Goal: Transaction & Acquisition: Book appointment/travel/reservation

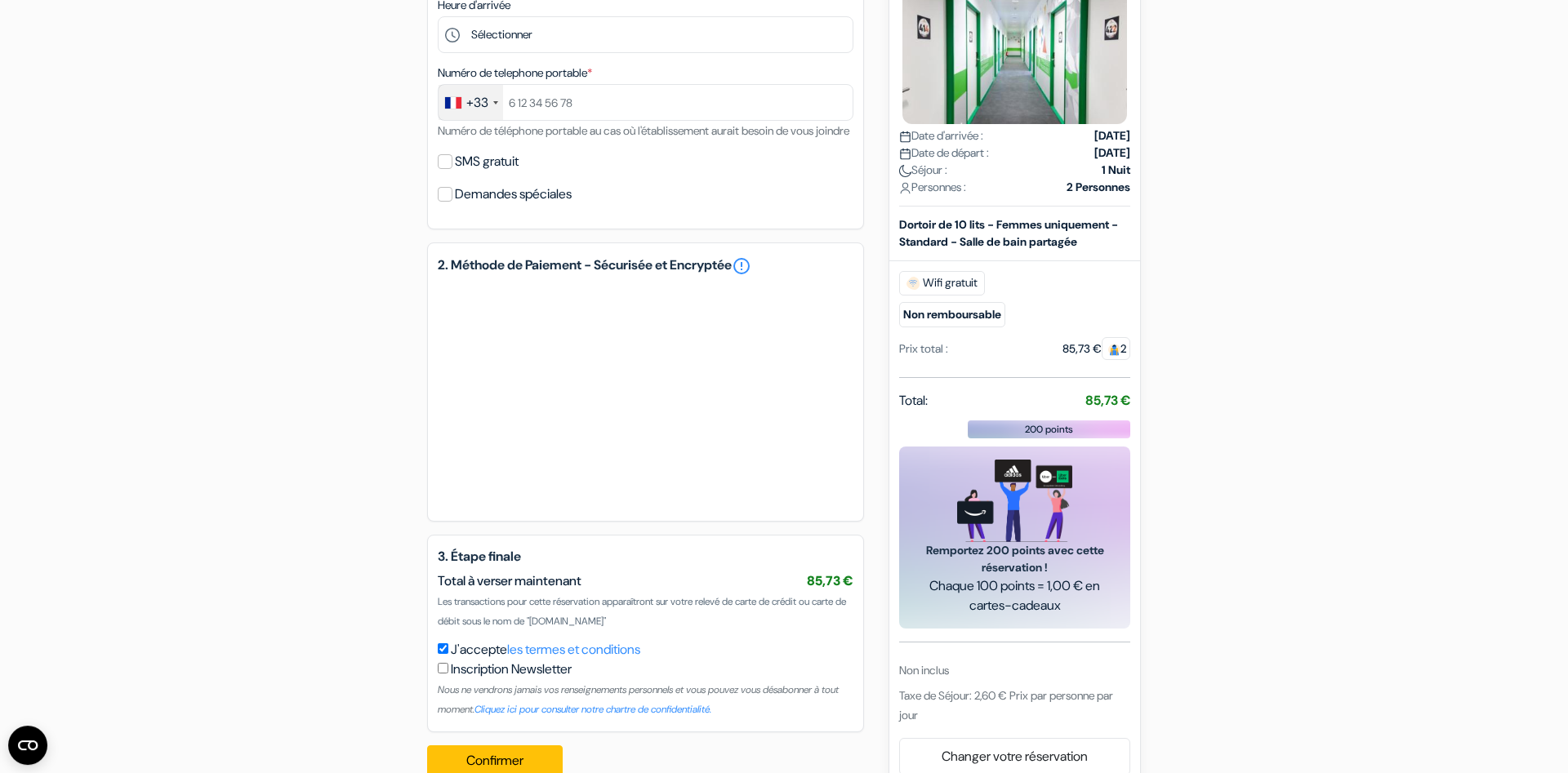
scroll to position [611, 0]
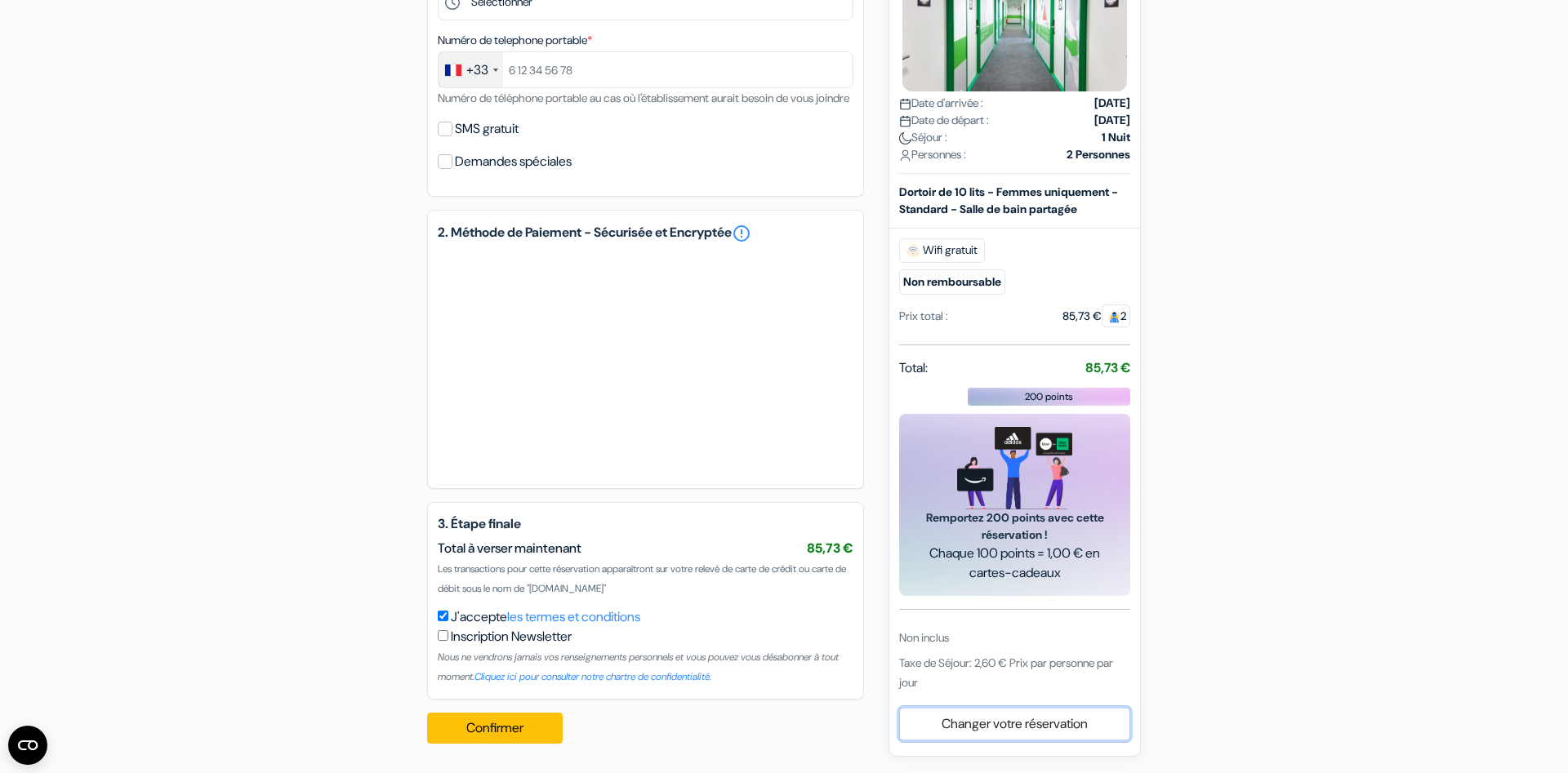
click at [1054, 726] on link "Changer votre réservation" at bounding box center [1015, 724] width 229 height 31
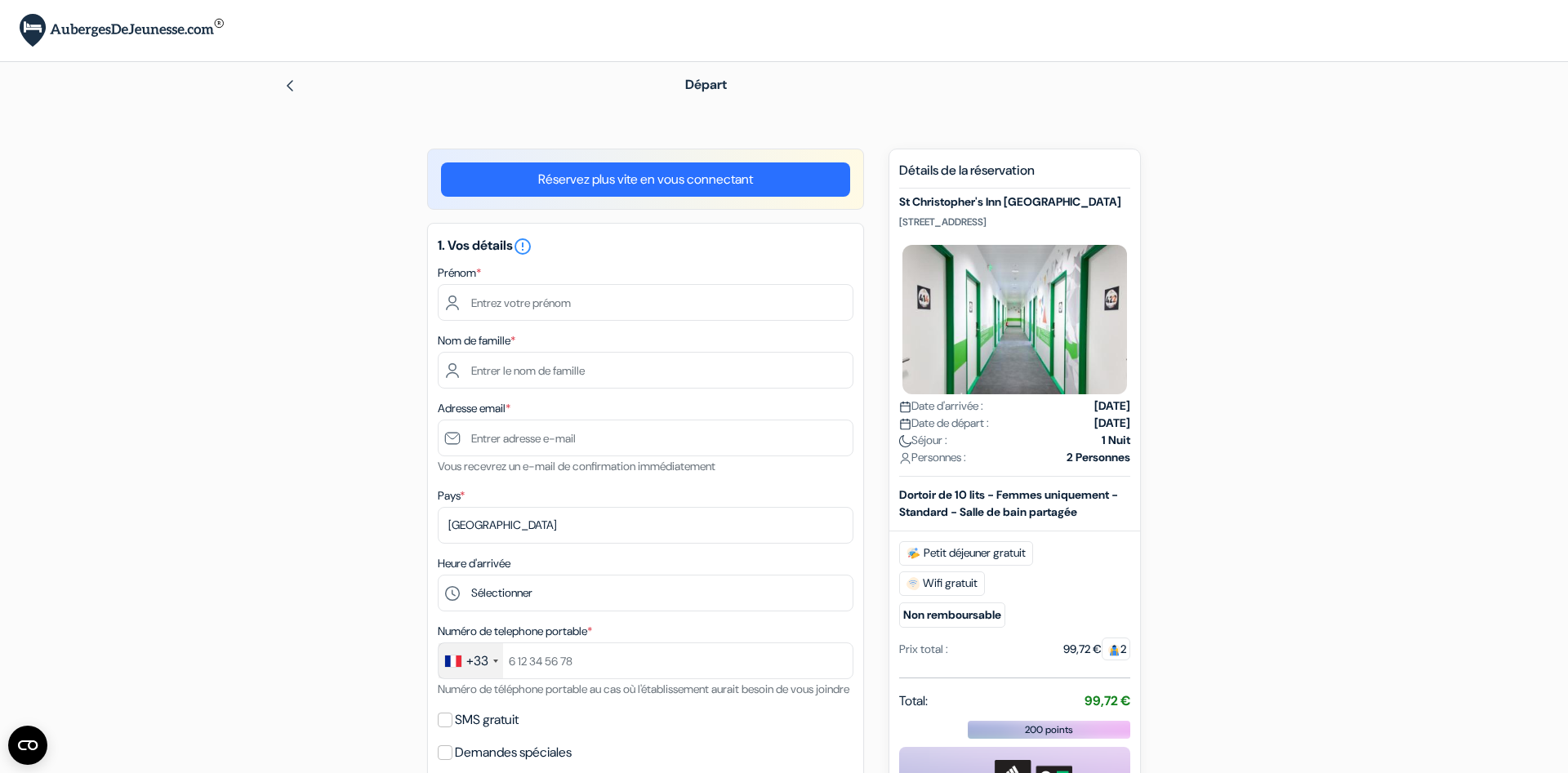
click at [697, 195] on link "Réservez plus vite en vous connectant" at bounding box center [646, 179] width 410 height 35
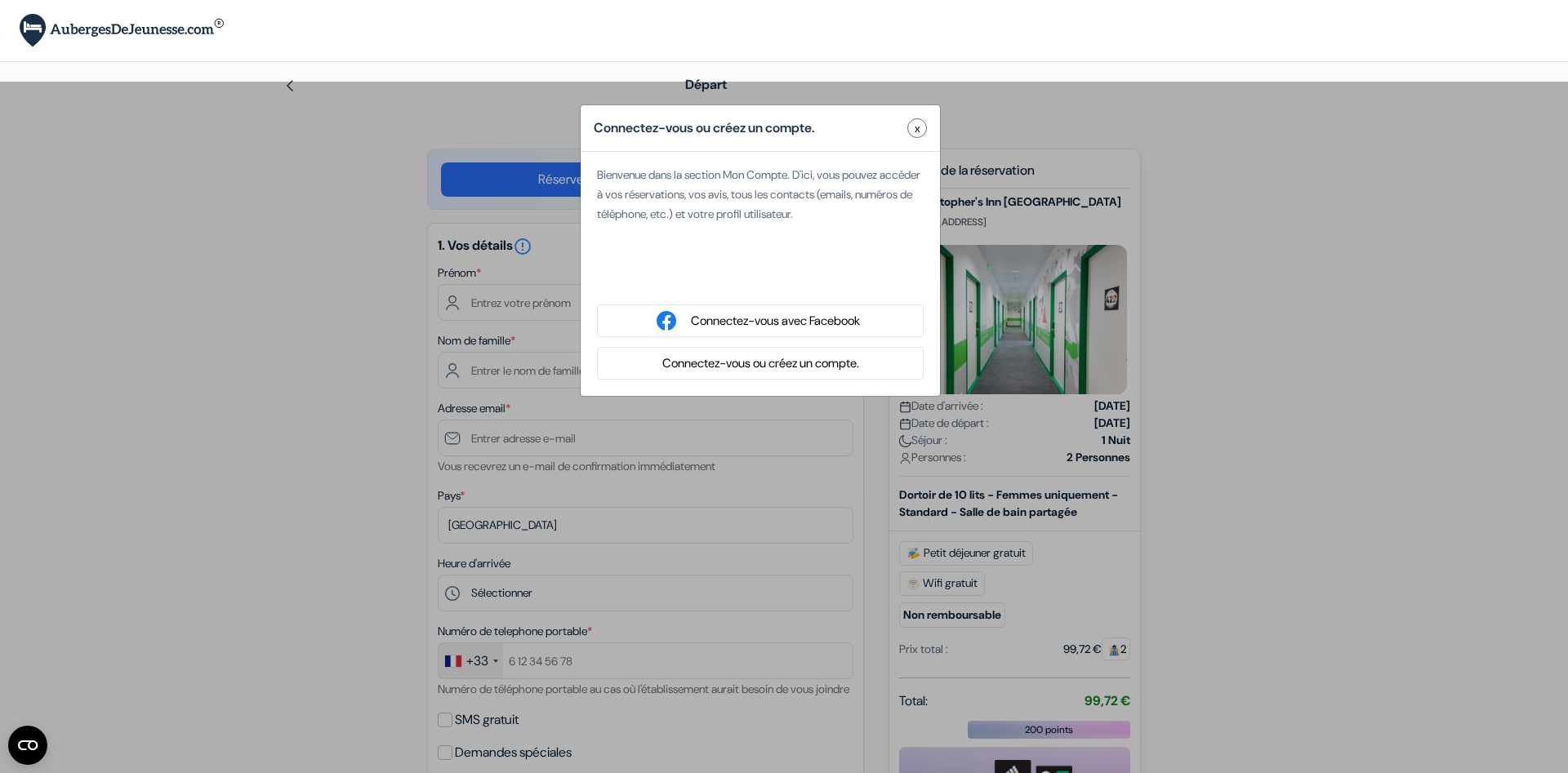
click at [759, 364] on button "Connectez-vous ou créez un compte." at bounding box center [761, 364] width 206 height 20
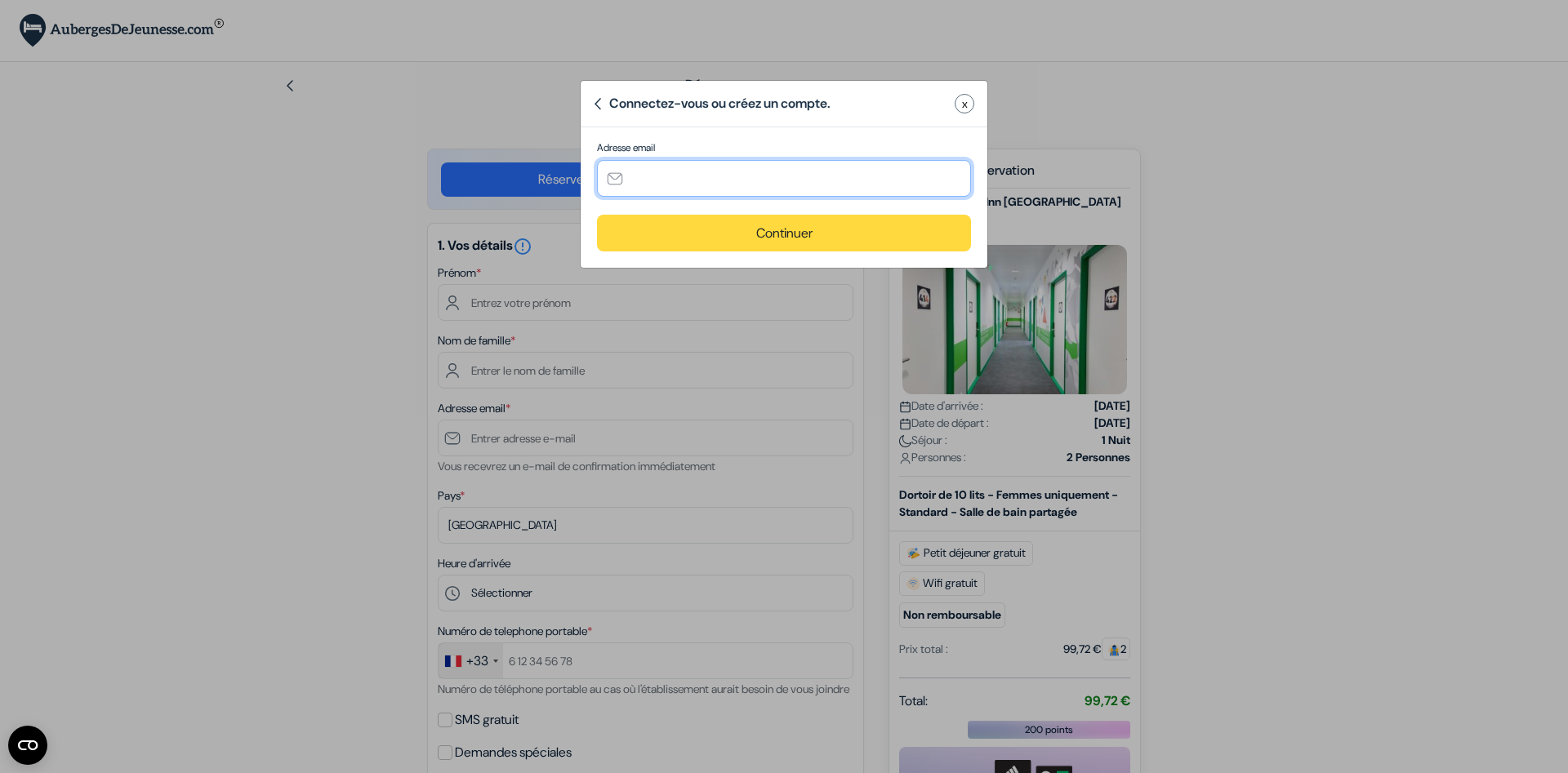
click at [690, 195] on input "text" at bounding box center [784, 178] width 374 height 36
type input "[EMAIL_ADDRESS][DOMAIN_NAME]"
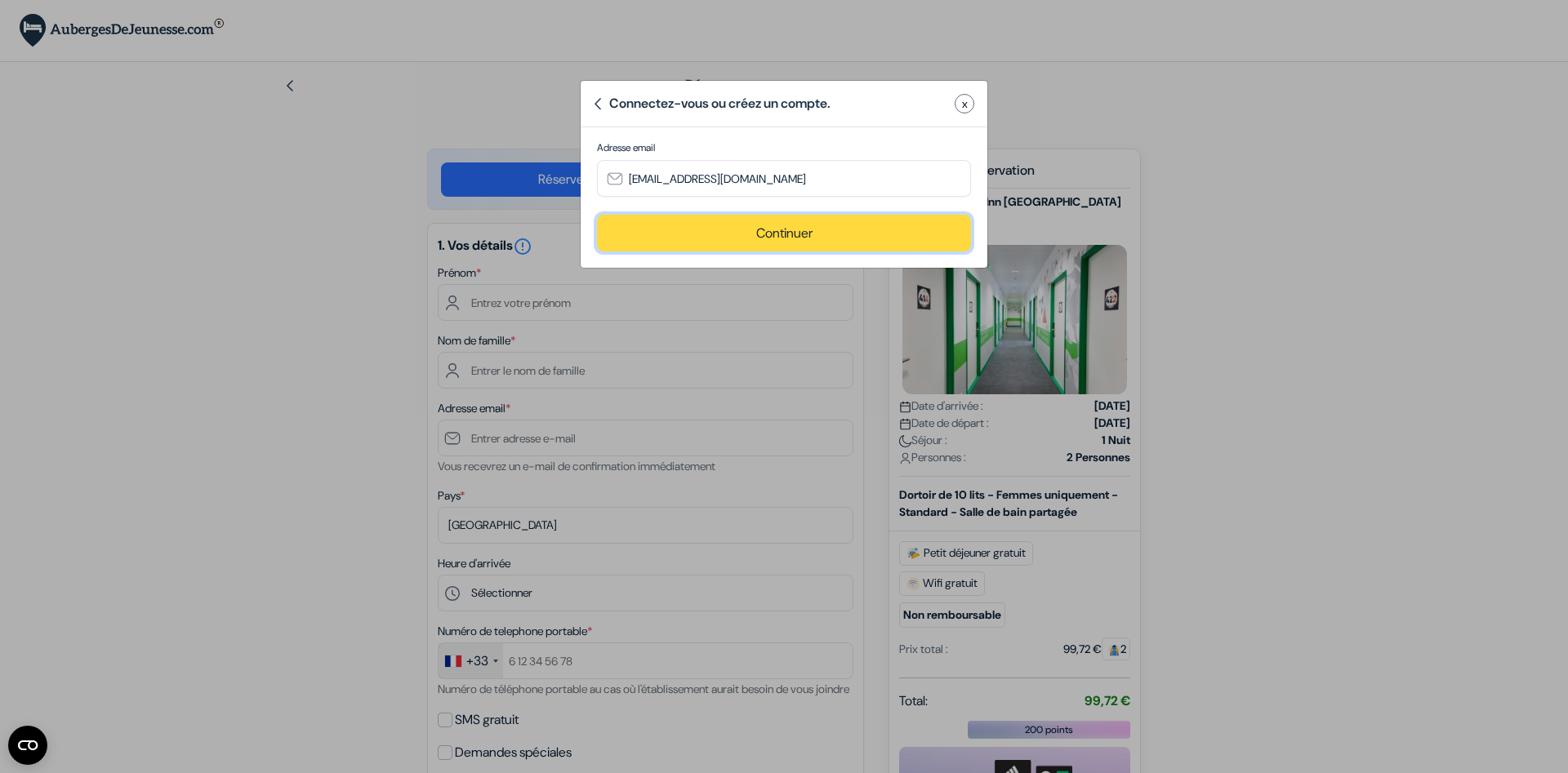
click at [782, 232] on button "Continuer" at bounding box center [784, 233] width 374 height 36
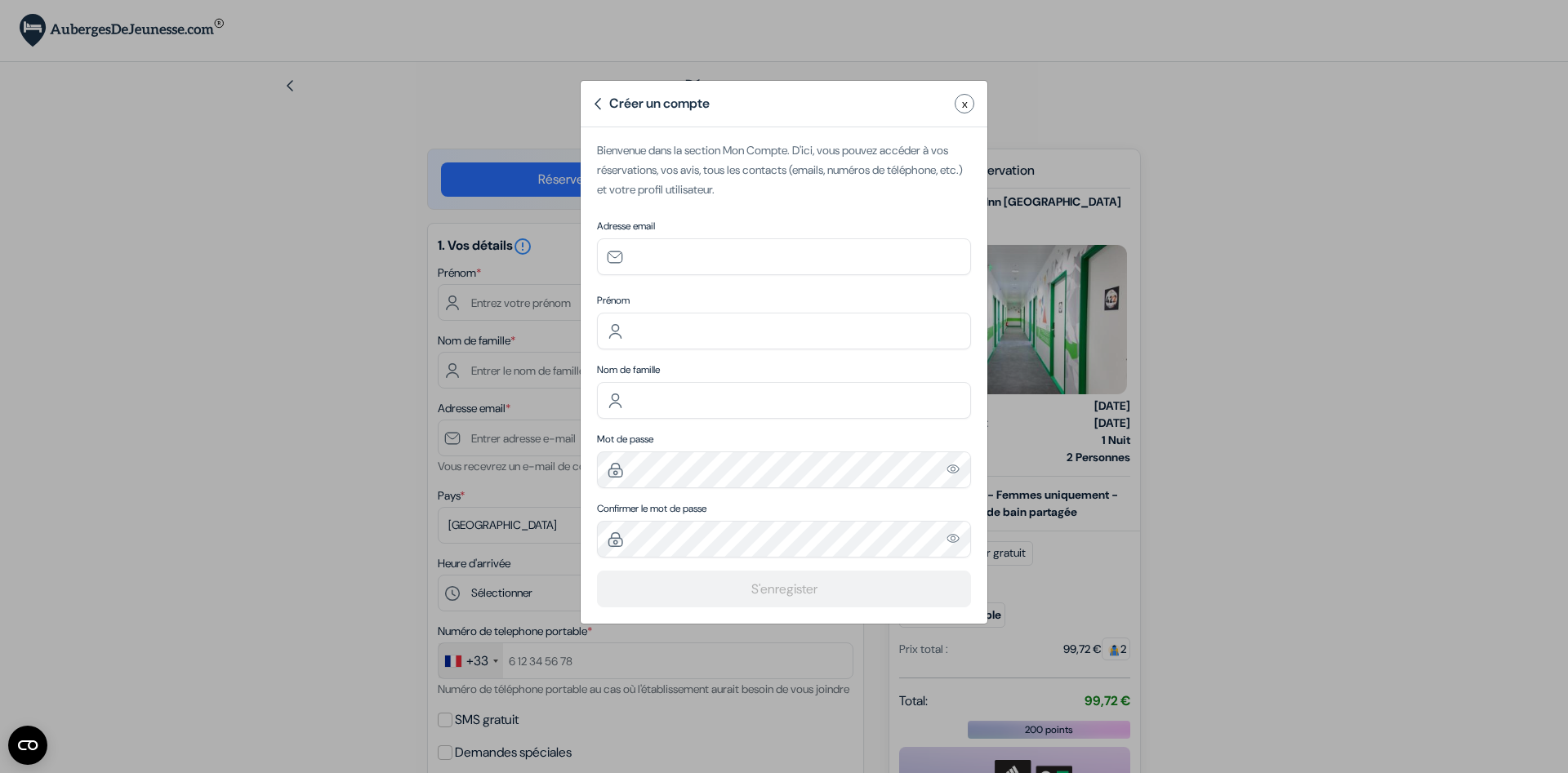
type input "[EMAIL_ADDRESS][DOMAIN_NAME]"
click at [737, 321] on input "text" at bounding box center [784, 331] width 374 height 36
type input "Lola"
type input "G"
click at [275, 333] on div "Créer un compte x Bienvenue dans la section Mon Compte. D'ici, vous pouvez accé…" at bounding box center [784, 386] width 1568 height 773
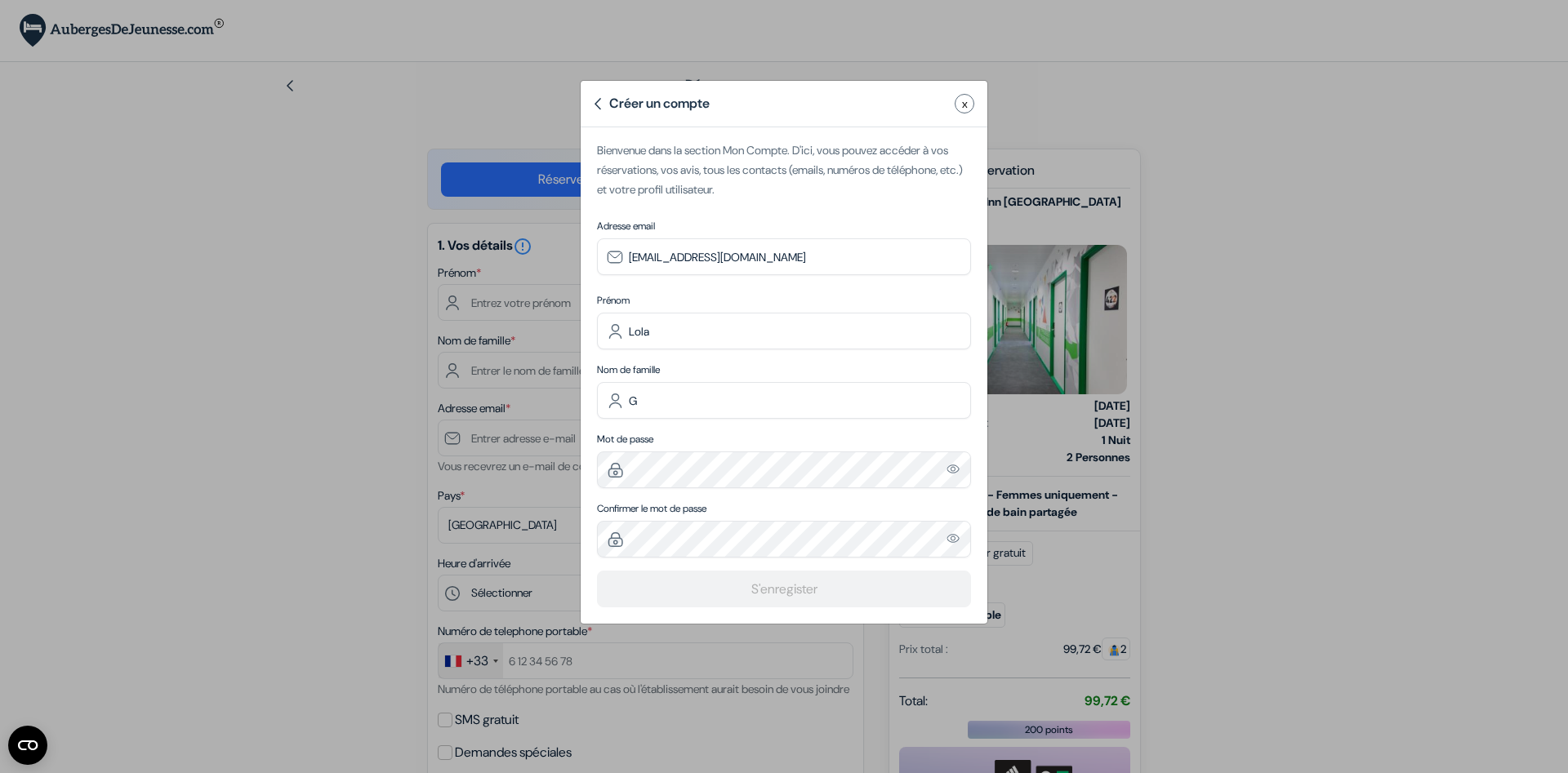
click at [967, 98] on span "x" at bounding box center [965, 104] width 6 height 17
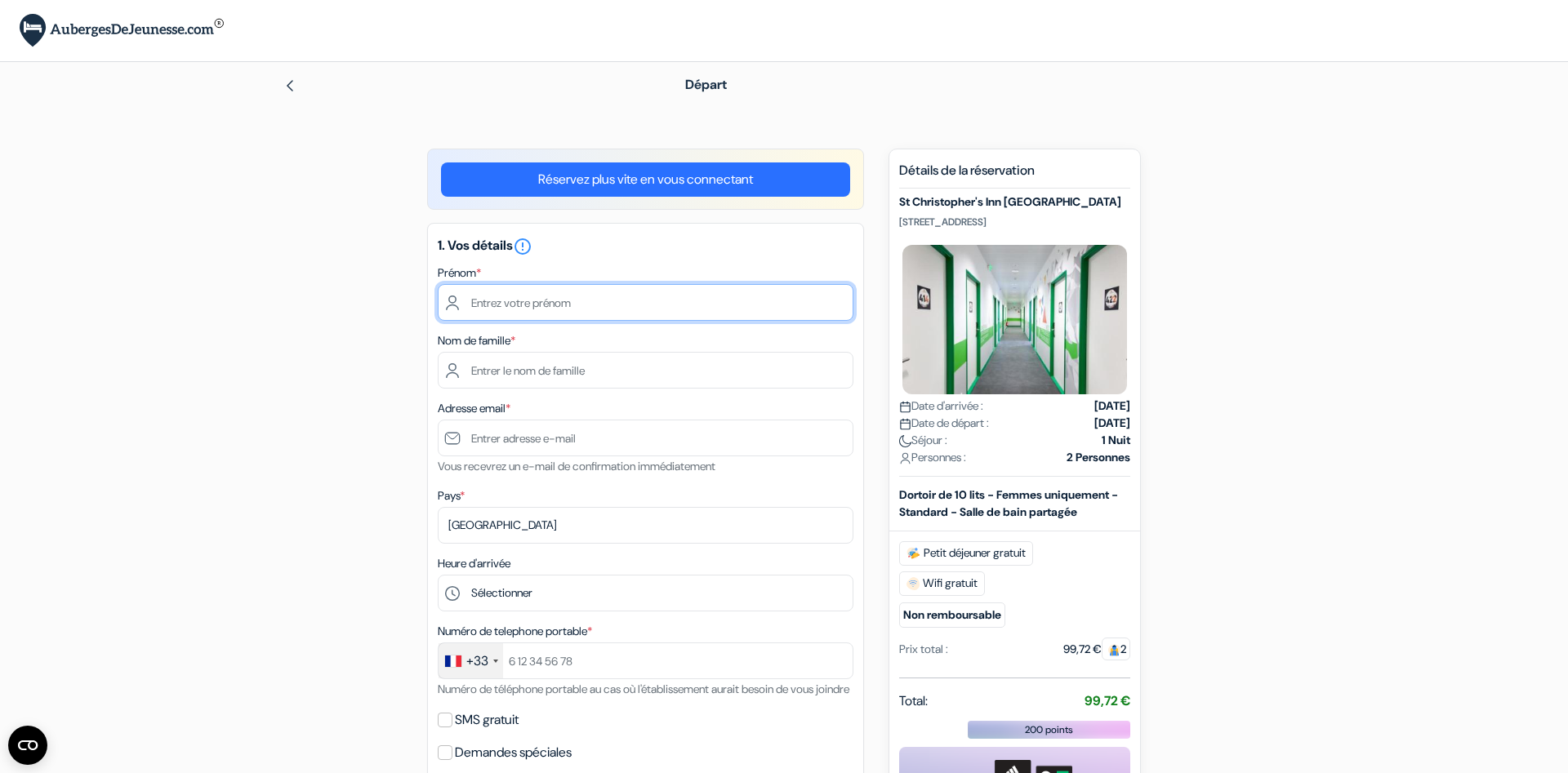
click at [610, 315] on input "text" at bounding box center [645, 302] width 415 height 36
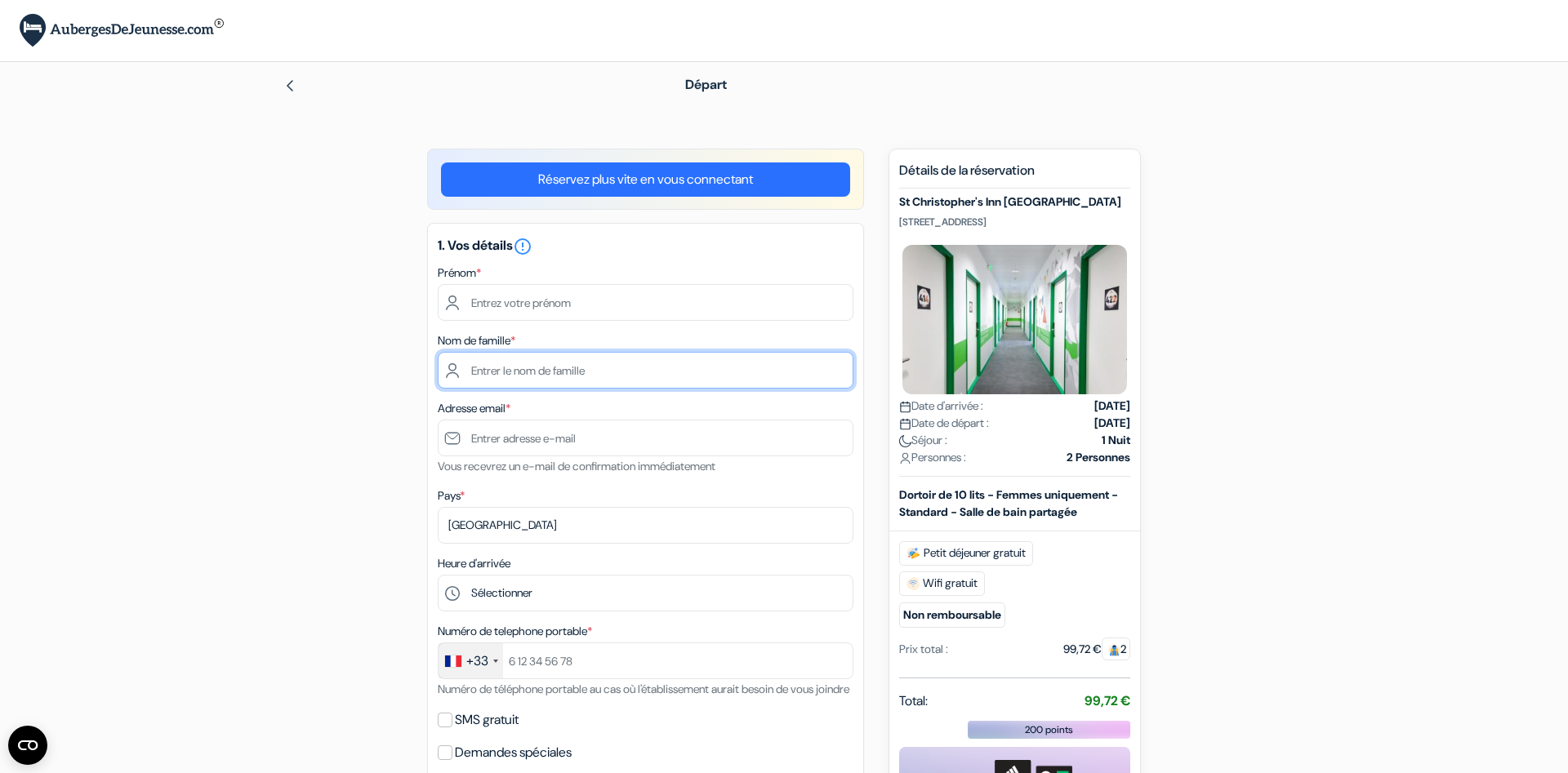
type input "L"
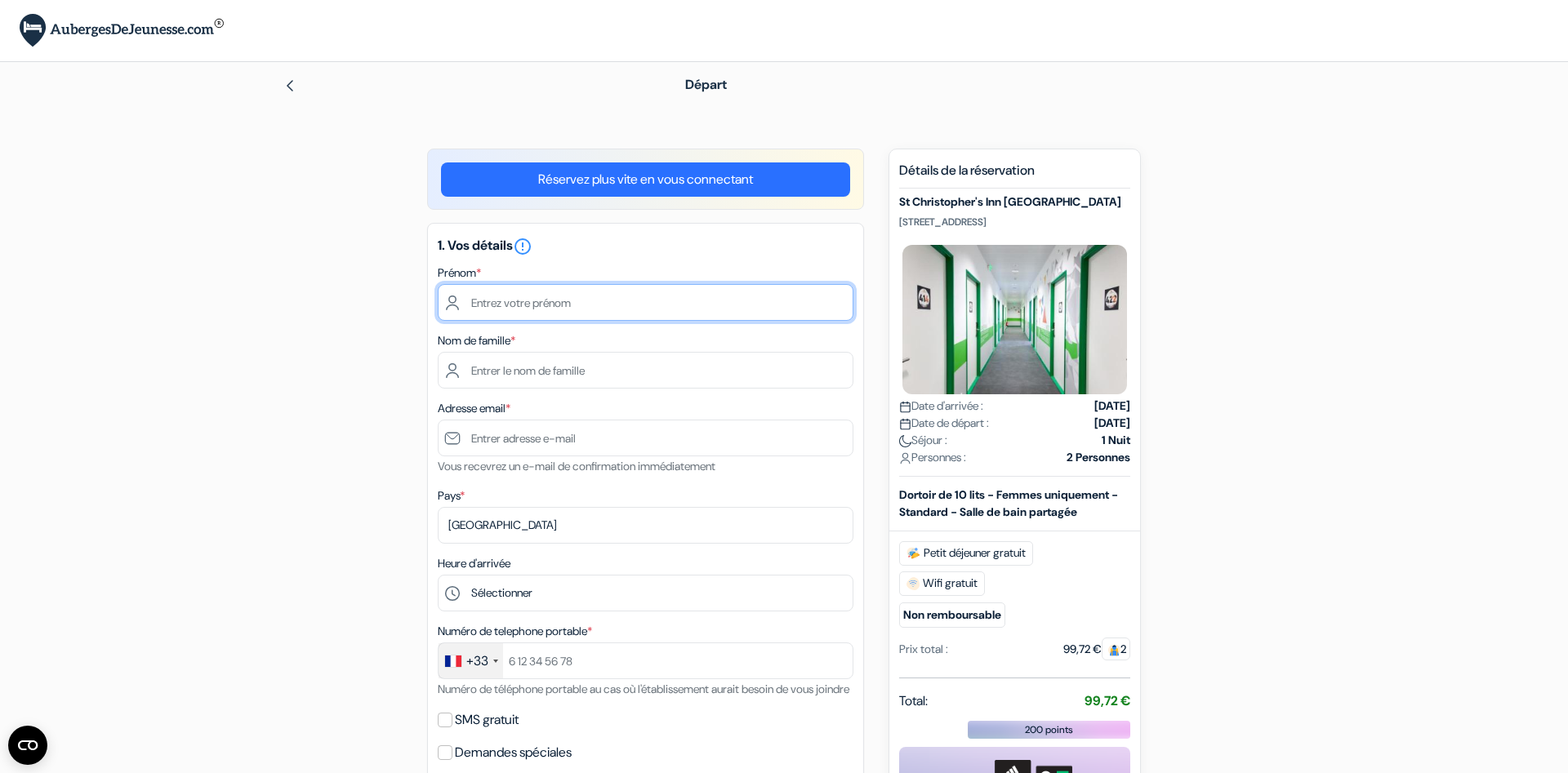
click at [617, 307] on input "text" at bounding box center [645, 302] width 415 height 36
type input "Lola"
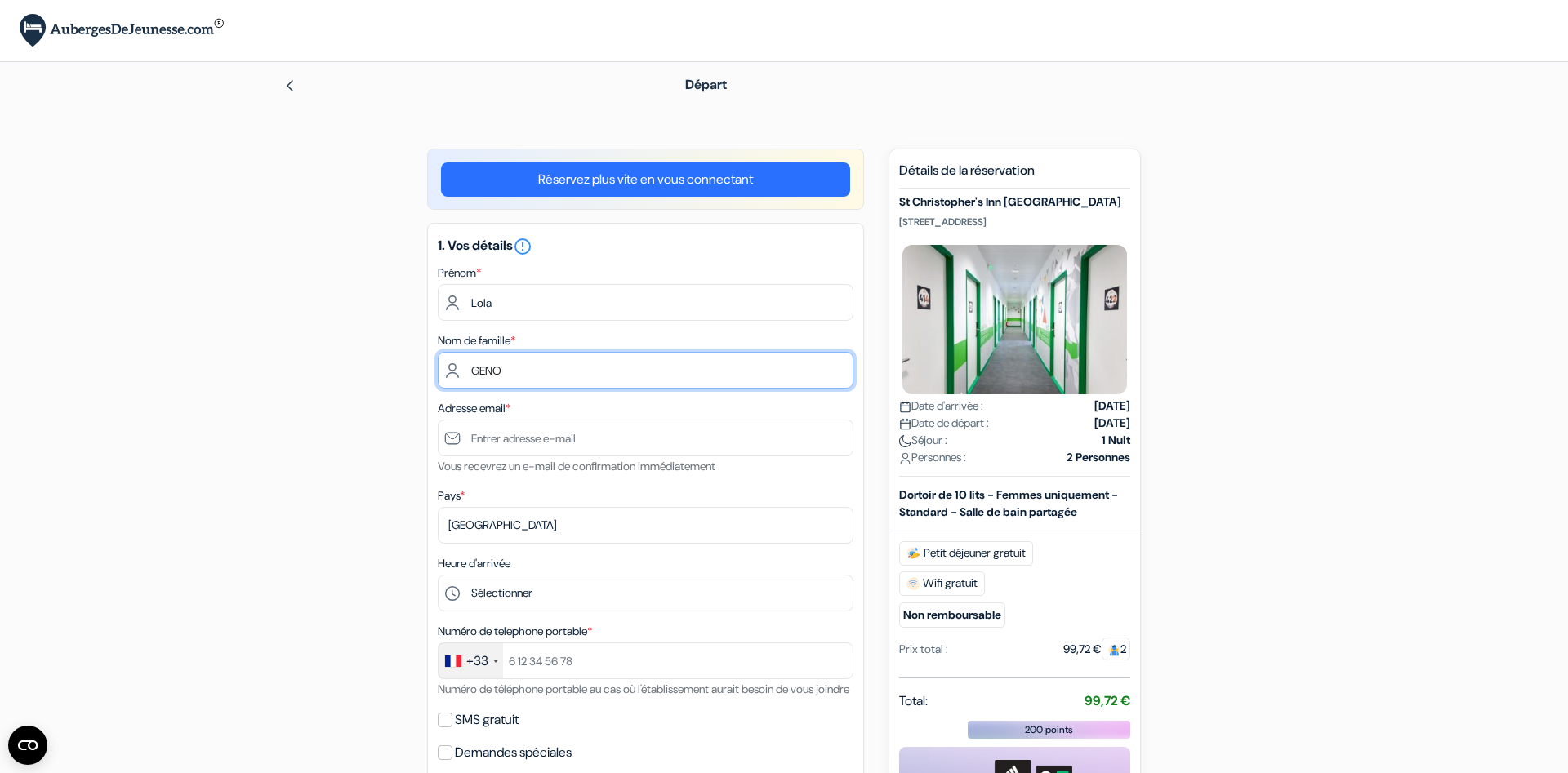
click at [608, 379] on input "GENO" at bounding box center [645, 370] width 415 height 36
type input "GENOU"
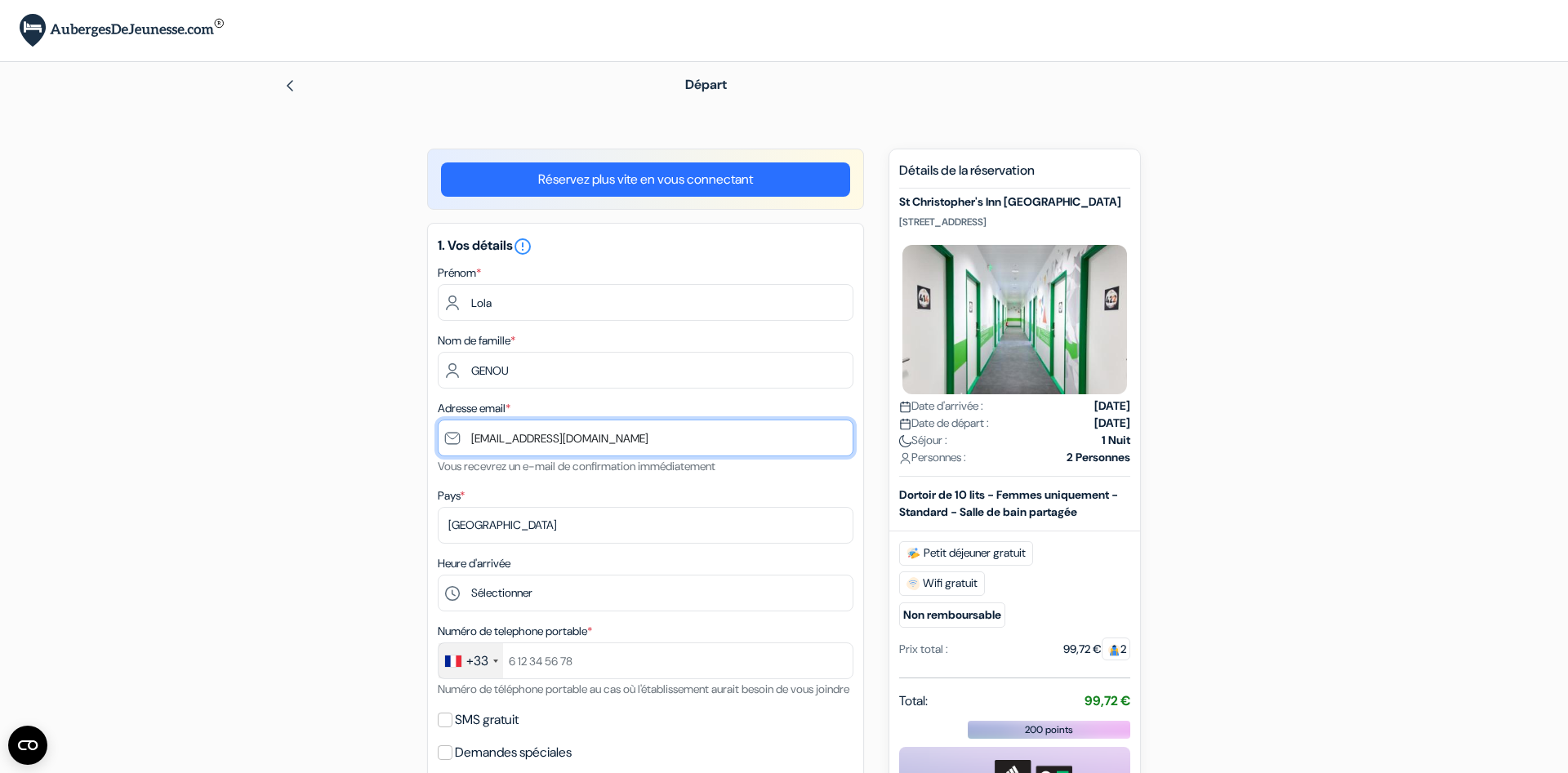
type input "[EMAIL_ADDRESS][DOMAIN_NAME]"
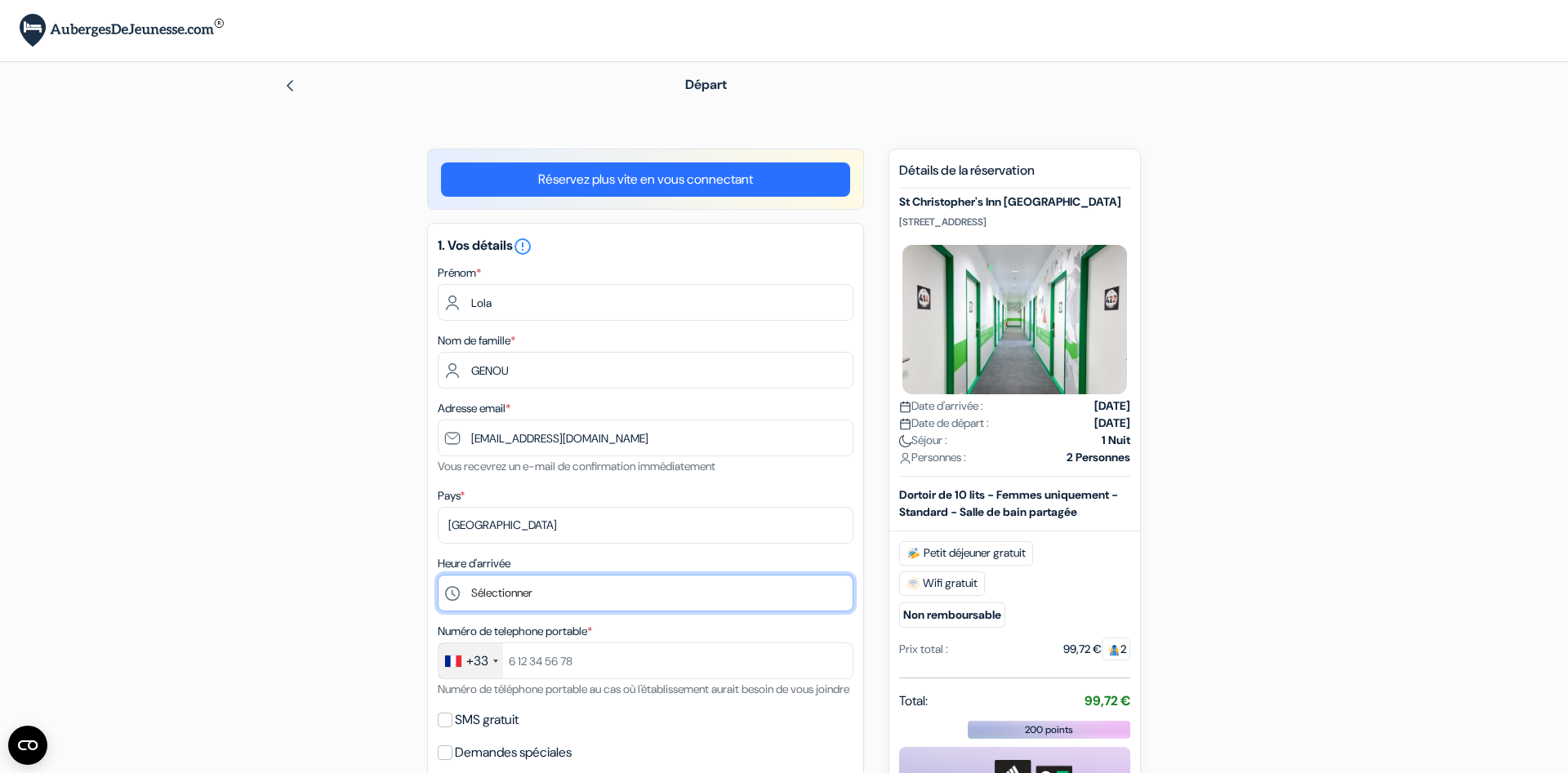
click at [437, 574] on select "Sélectionner 1:00 2:00 3:00 4:00 5:00 6:00 7:00 8:00 9:00 10:00 11:00 12:00 13:…" at bounding box center [645, 592] width 415 height 36
click at [267, 592] on div "add_box [GEOGRAPHIC_DATA] [STREET_ADDRESS] done done" at bounding box center [784, 748] width 1078 height 1199
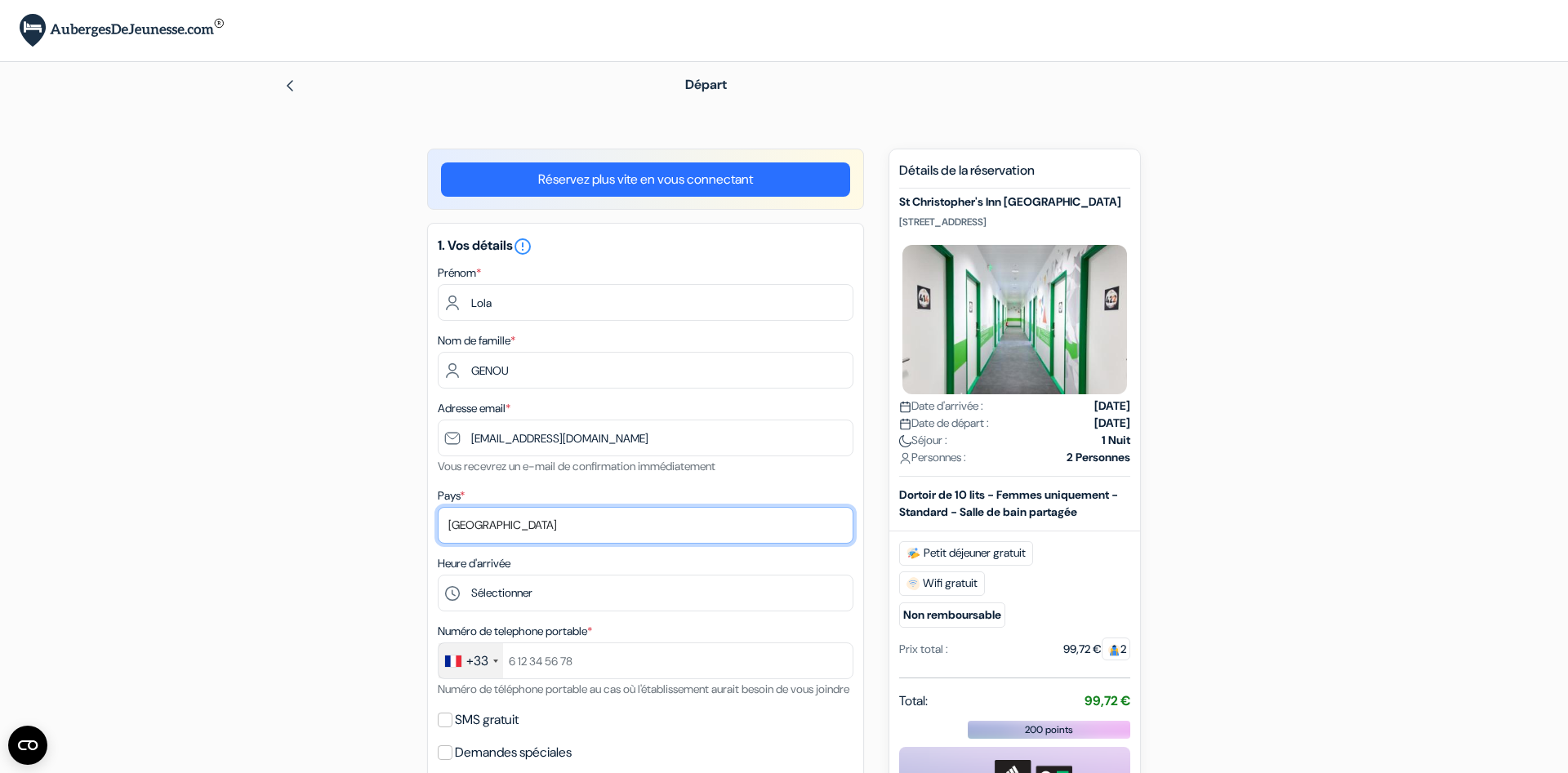
click at [437, 507] on select "Selectionner le pays Abkhazie [GEOGRAPHIC_DATA] [GEOGRAPHIC_DATA] Du [GEOGRAPHI…" at bounding box center [645, 524] width 415 height 36
click at [213, 450] on form "Départ add_box [GEOGRAPHIC_DATA] [STREET_ADDRESS] done done done done" at bounding box center [784, 684] width 1568 height 1245
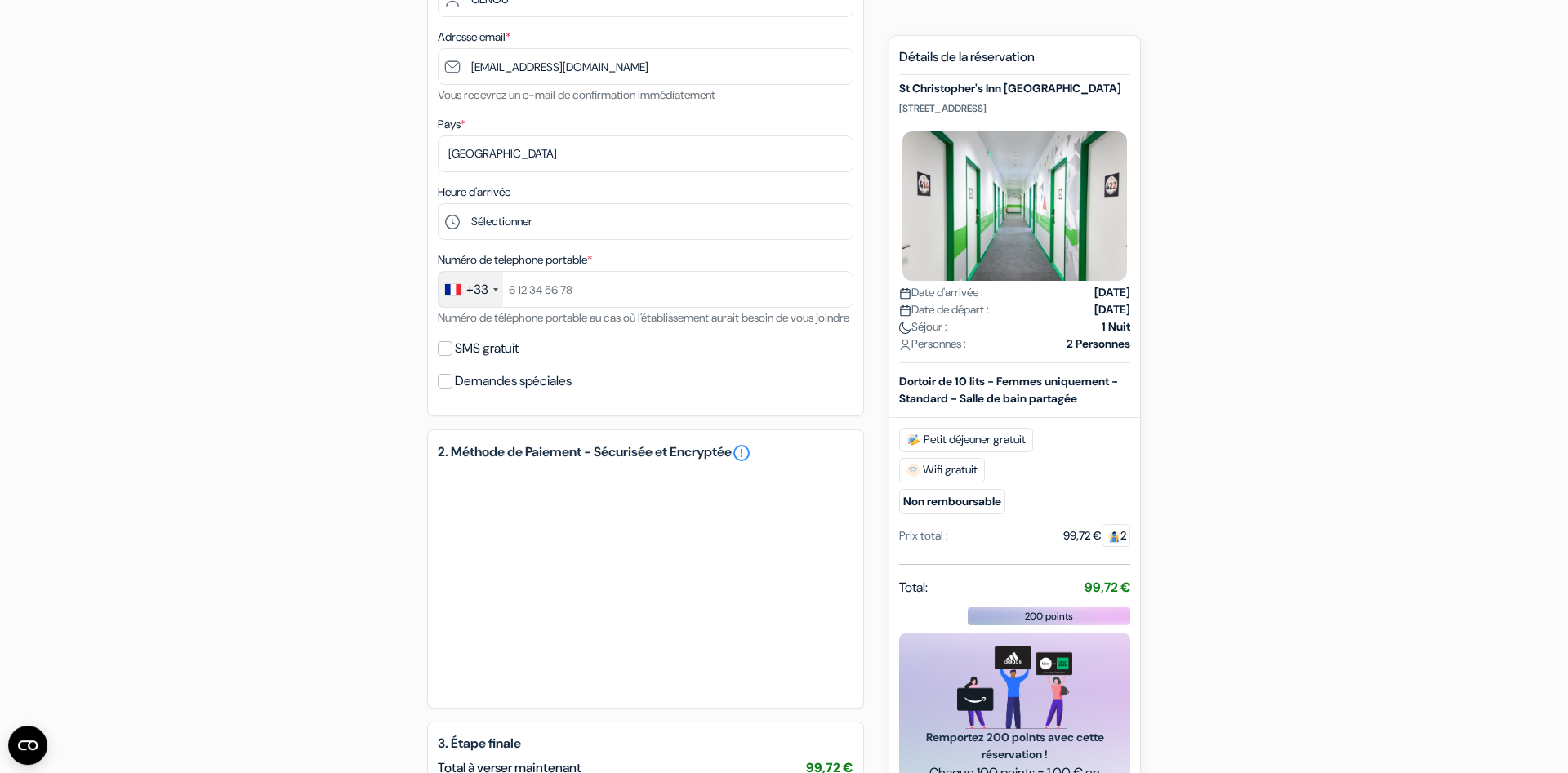
scroll to position [375, 0]
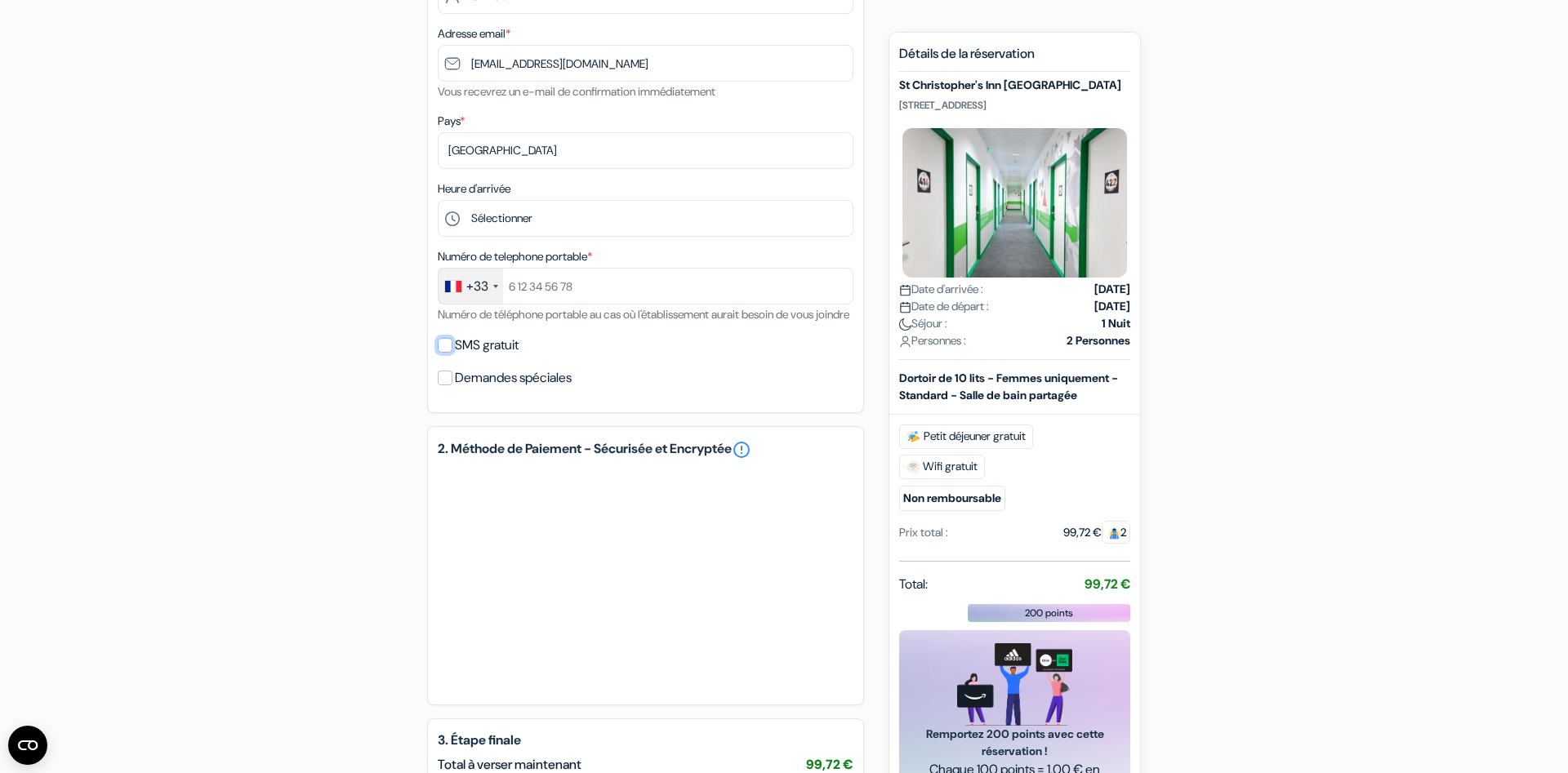
click at [445, 353] on input "SMS gratuit" at bounding box center [444, 345] width 14 height 14
checkbox input "true"
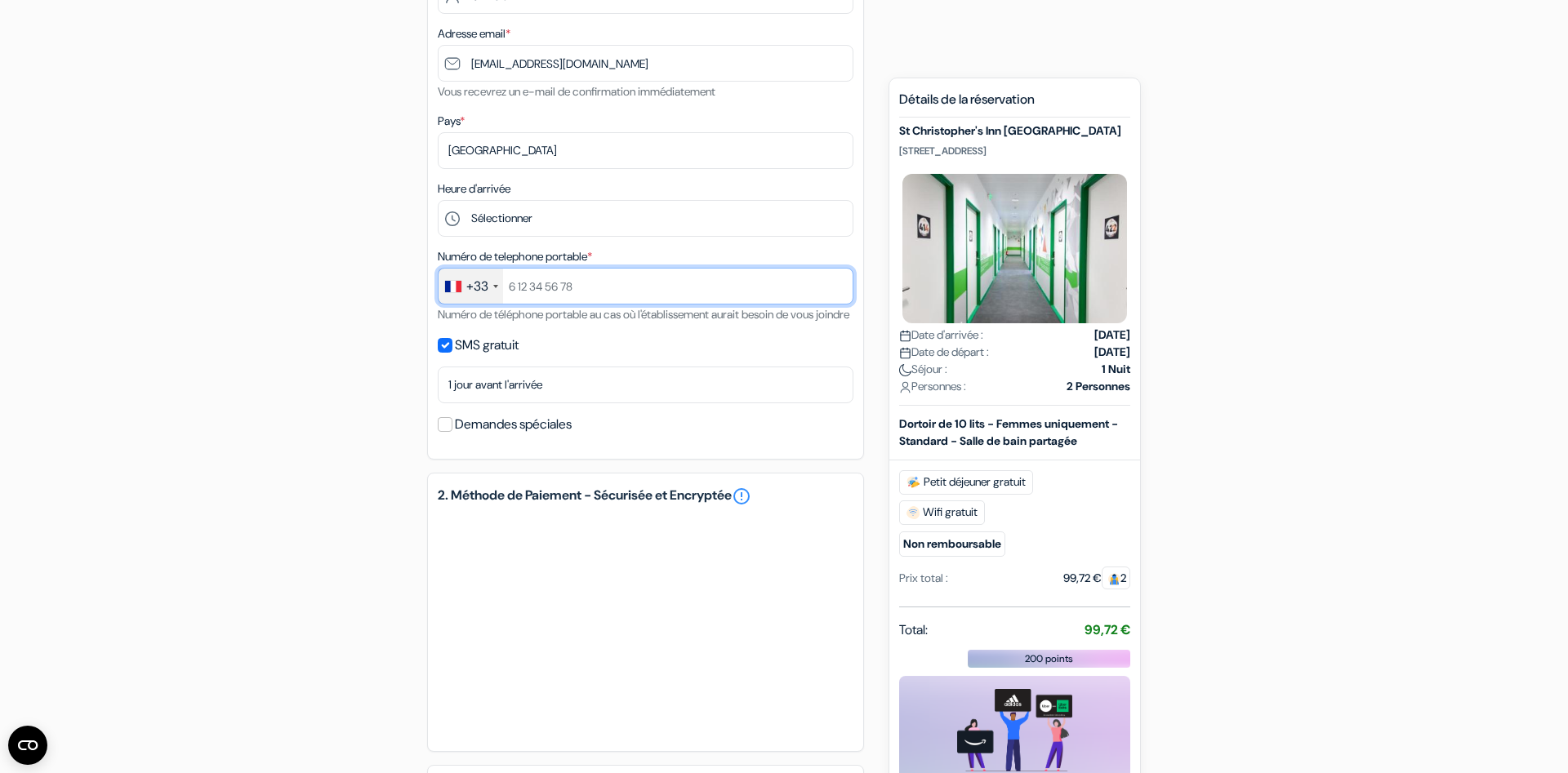
click at [575, 283] on input "text" at bounding box center [645, 286] width 415 height 36
type input "0"
type input "688161364"
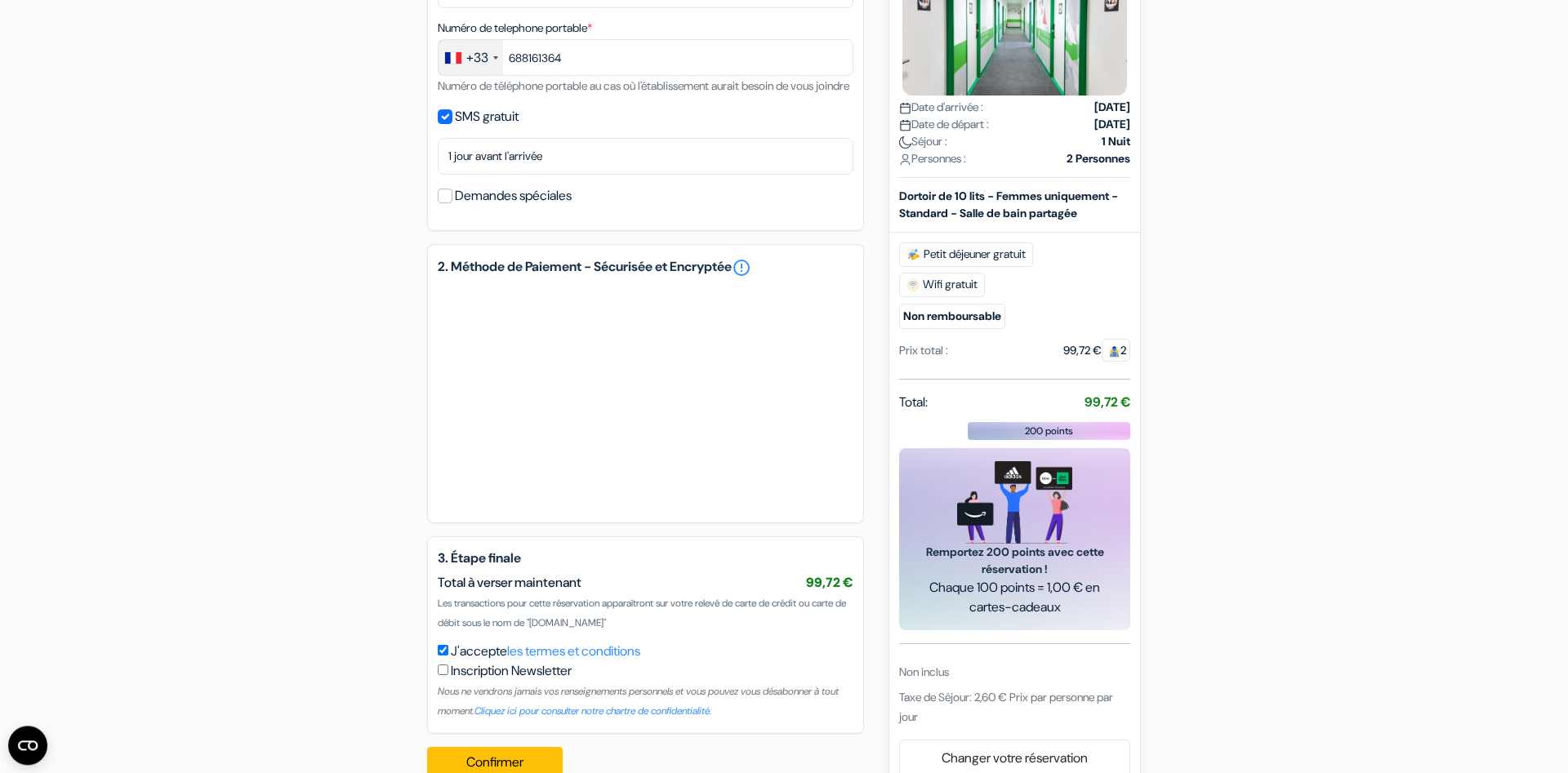
scroll to position [633, 0]
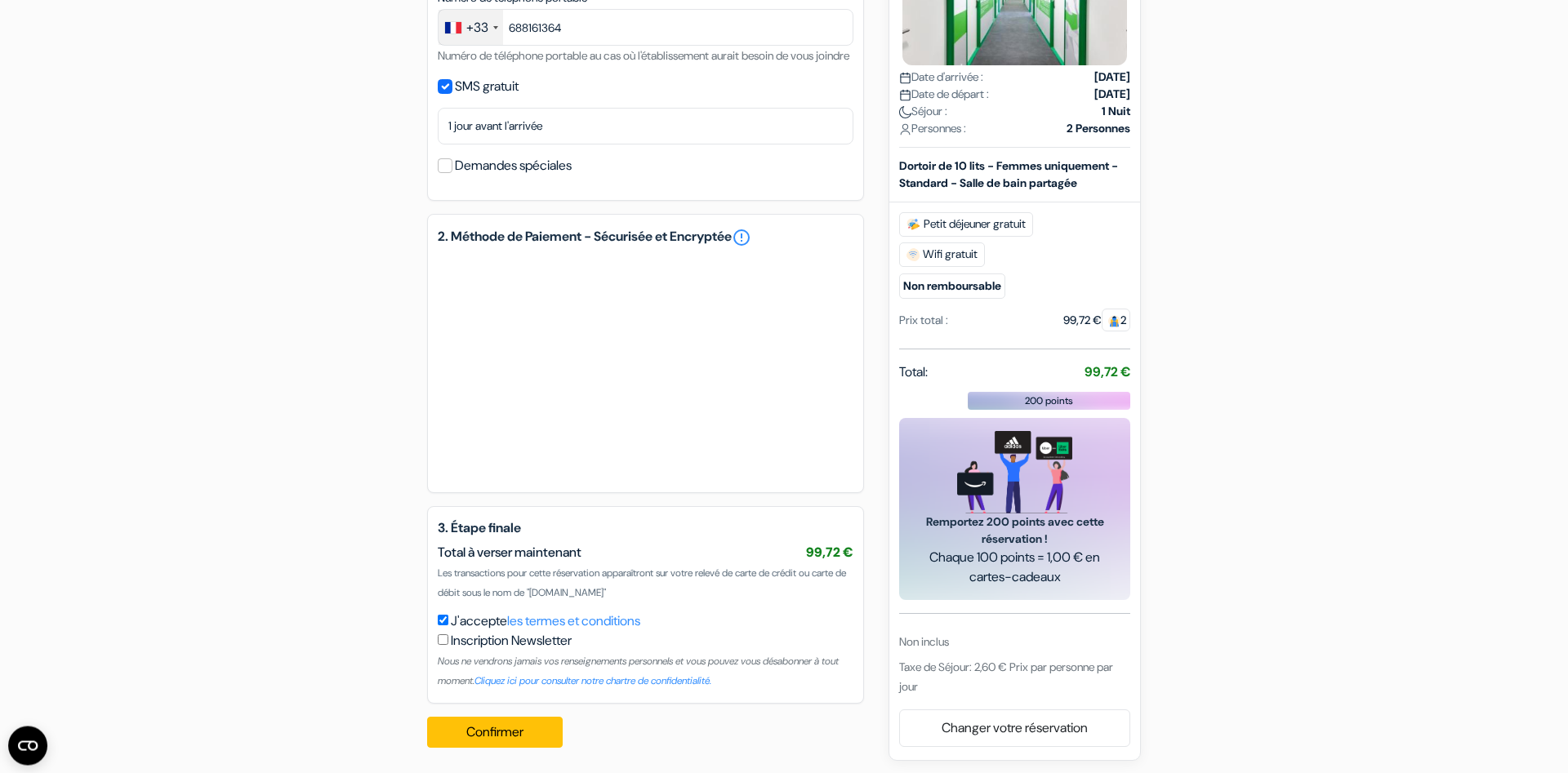
click at [145, 567] on form "Départ add_box [GEOGRAPHIC_DATA] [STREET_ADDRESS] done done done done" at bounding box center [784, 74] width 1568 height 1291
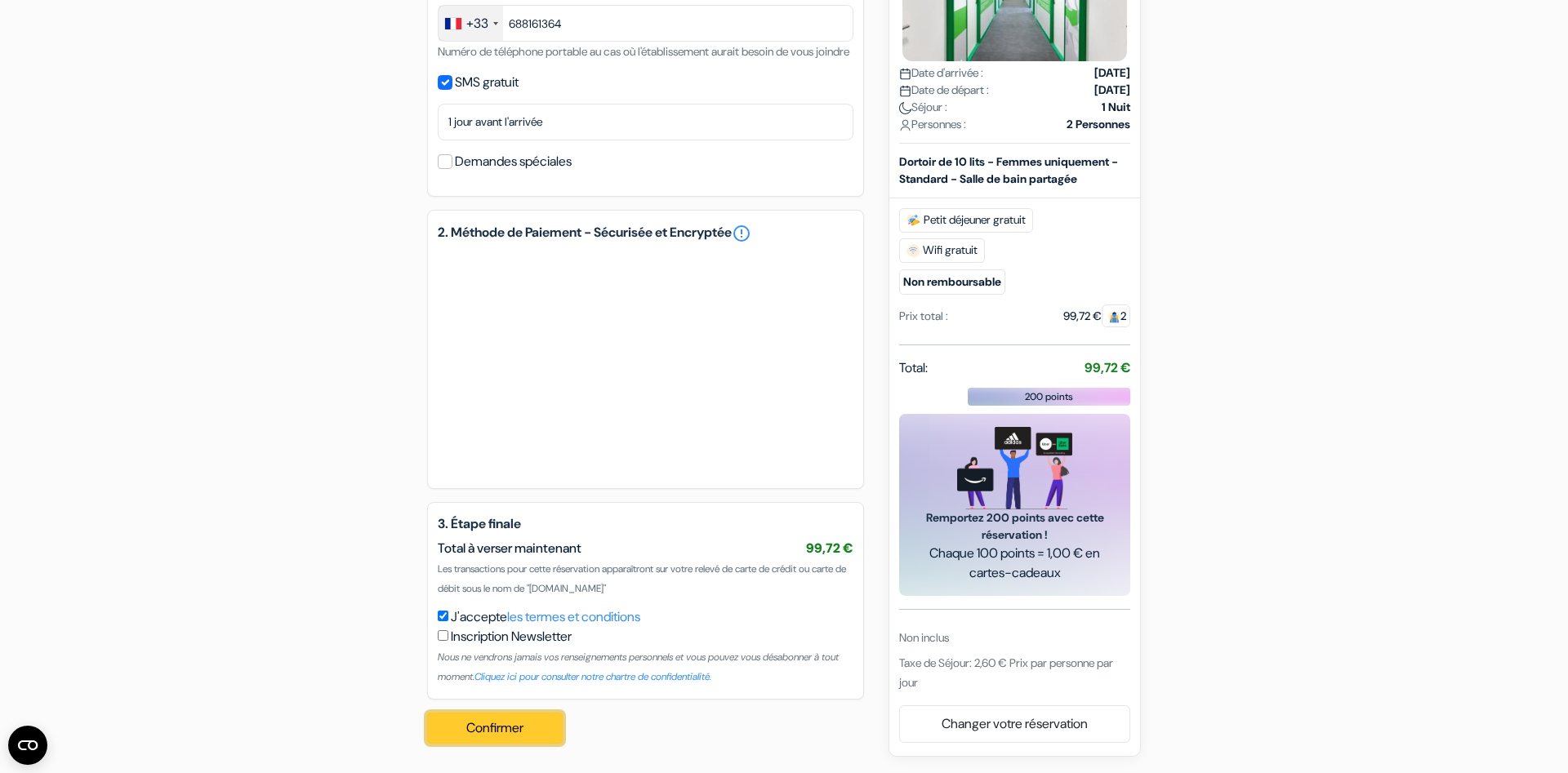
click at [503, 721] on button "Confirmer Loading..." at bounding box center [495, 728] width 135 height 31
